Goal: Task Accomplishment & Management: Use online tool/utility

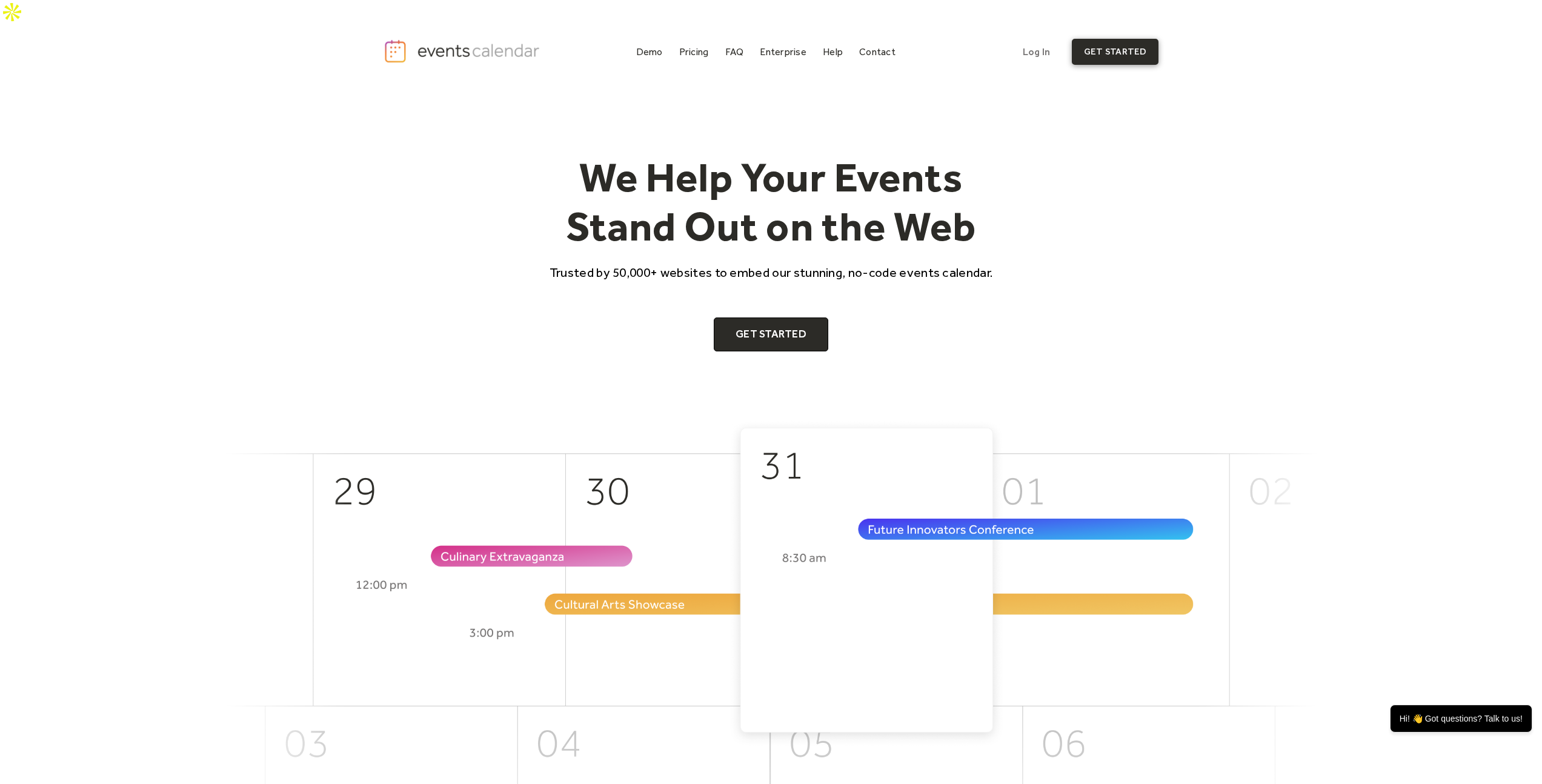
click at [1094, 38] on link "get started" at bounding box center [1114, 52] width 87 height 26
click at [1115, 38] on link "get started" at bounding box center [1114, 52] width 87 height 26
click at [1109, 38] on link "get started" at bounding box center [1114, 52] width 87 height 26
